Goal: Information Seeking & Learning: Learn about a topic

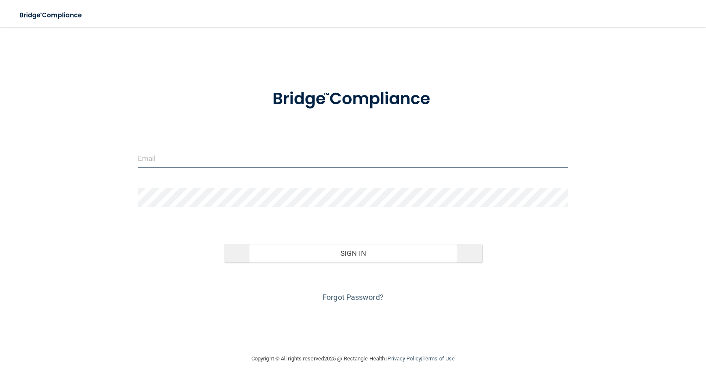
type input "[EMAIL_ADDRESS][DOMAIN_NAME]"
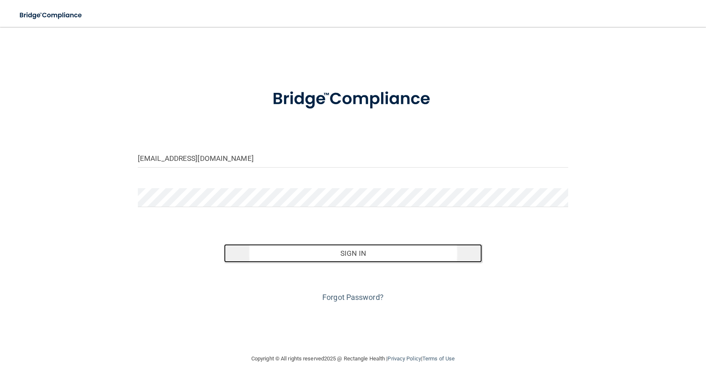
click at [338, 257] on button "Sign In" at bounding box center [353, 253] width 258 height 18
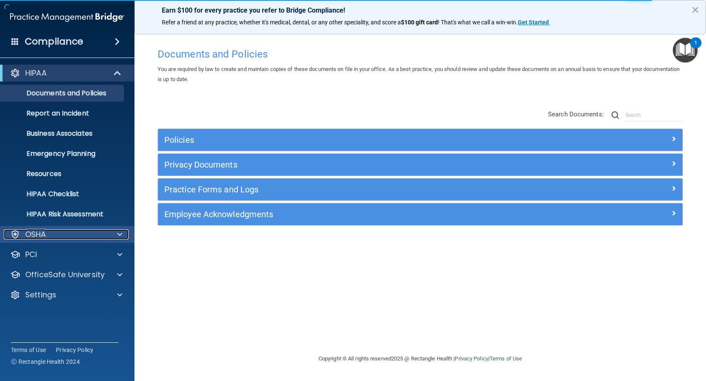
click at [69, 235] on div "OSHA" at bounding box center [56, 234] width 104 height 10
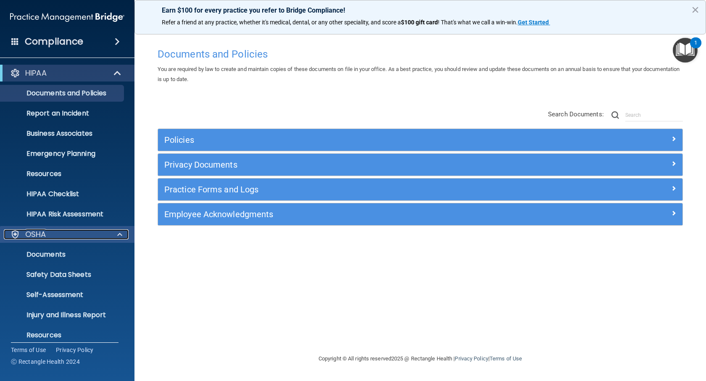
click at [116, 238] on div at bounding box center [118, 234] width 21 height 10
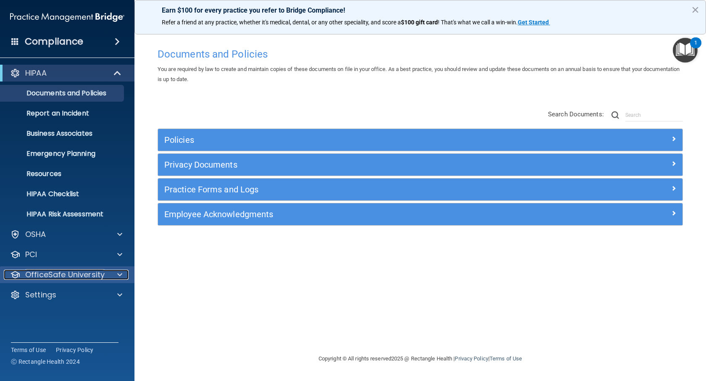
click at [66, 273] on p "OfficeSafe University" at bounding box center [64, 275] width 79 height 10
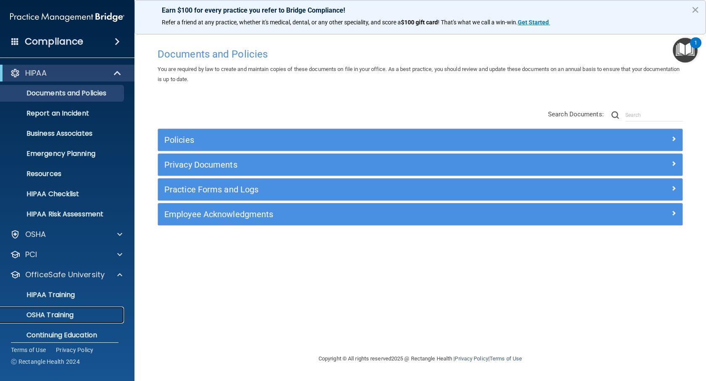
click at [63, 315] on p "OSHA Training" at bounding box center [39, 315] width 68 height 8
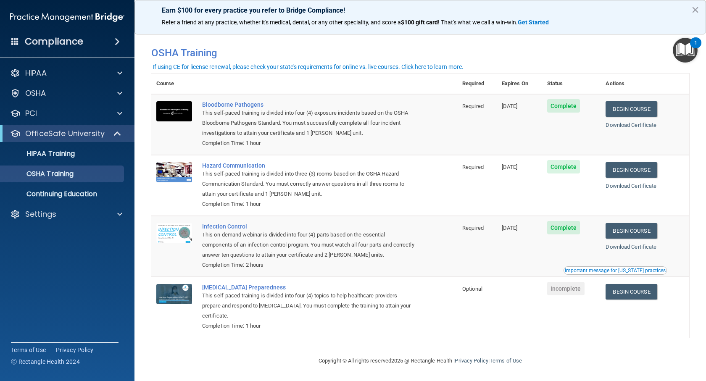
click at [676, 56] on img "Open Resource Center, 1 new notification" at bounding box center [685, 50] width 25 height 25
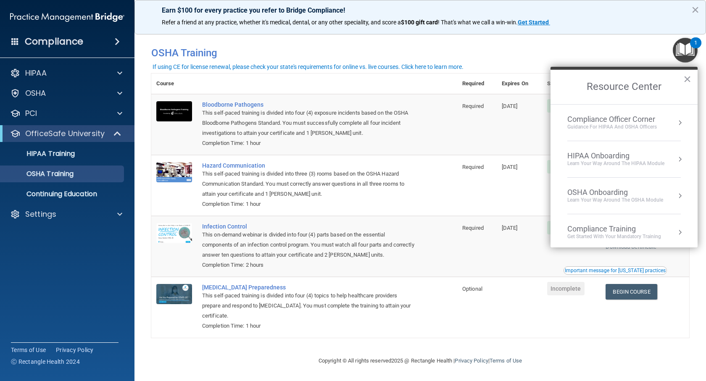
click at [603, 235] on div "Get Started with your mandatory training" at bounding box center [614, 236] width 94 height 7
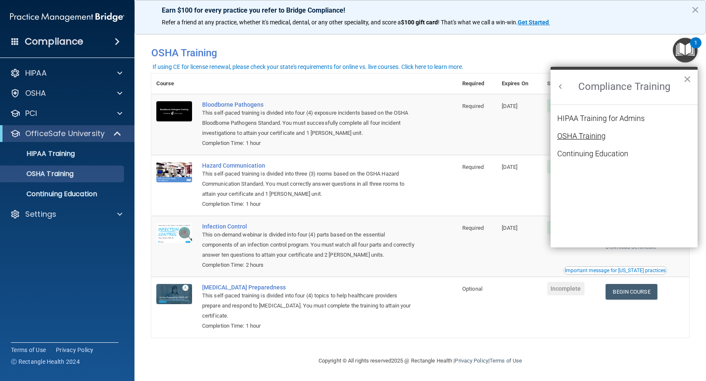
click at [595, 138] on div "OSHA Training" at bounding box center [581, 136] width 48 height 8
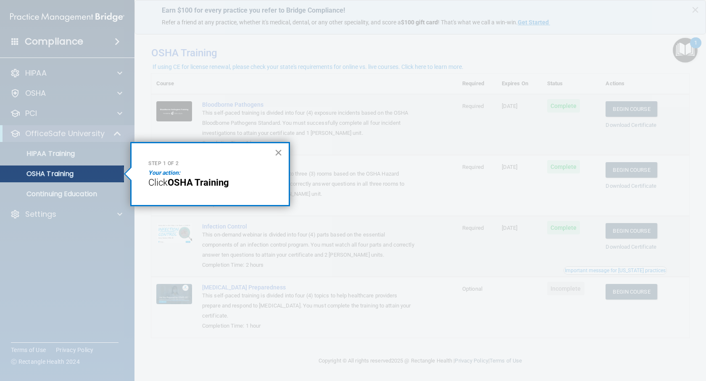
click at [278, 153] on button "×" at bounding box center [278, 152] width 8 height 13
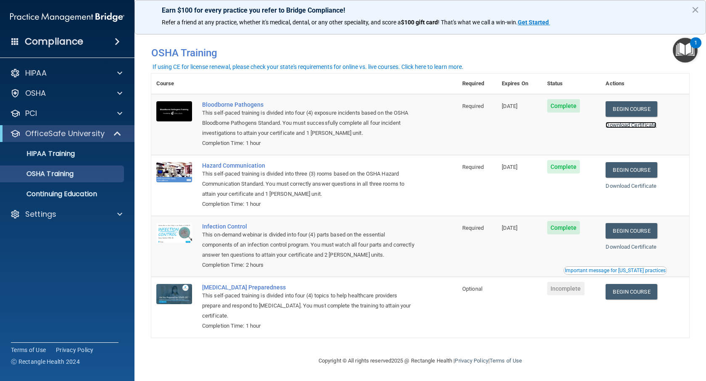
click at [642, 127] on link "Download Certificate" at bounding box center [630, 125] width 51 height 6
click at [625, 187] on link "Download Certificate" at bounding box center [630, 186] width 51 height 6
click at [637, 247] on link "Download Certificate" at bounding box center [630, 247] width 51 height 6
click at [81, 152] on div "HIPAA Training" at bounding box center [62, 154] width 115 height 8
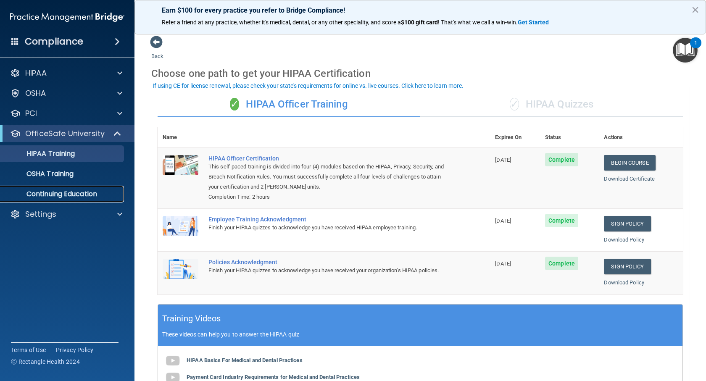
click at [89, 197] on p "Continuing Education" at bounding box center [62, 194] width 115 height 8
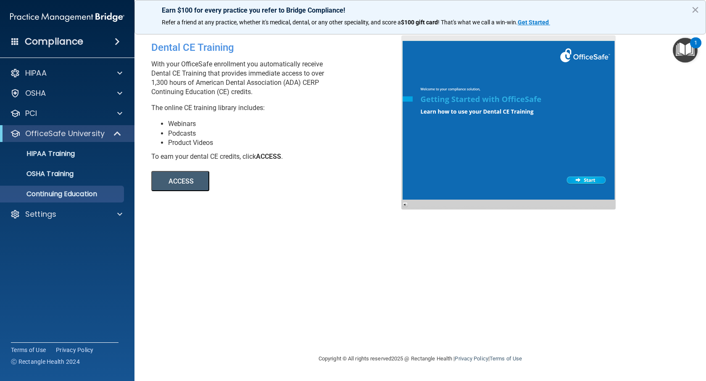
click at [182, 187] on button "ACCESS" at bounding box center [180, 181] width 58 height 20
click at [175, 182] on button "ACCESS" at bounding box center [180, 181] width 58 height 20
